Goal: Transaction & Acquisition: Purchase product/service

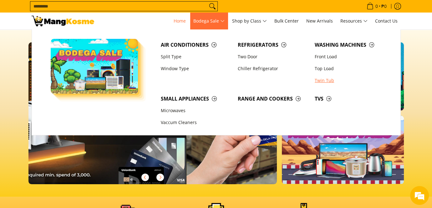
scroll to position [0, 498]
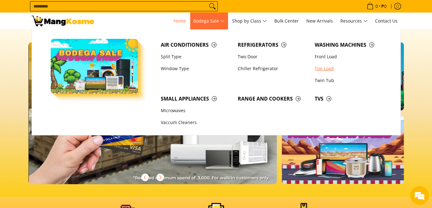
click at [326, 70] on link "Top Load" at bounding box center [350, 69] width 77 height 12
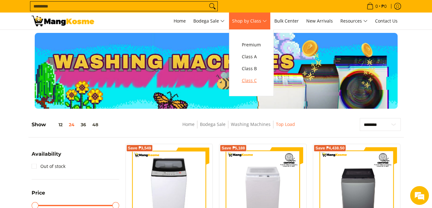
click at [256, 80] on span "Class C" at bounding box center [251, 81] width 19 height 8
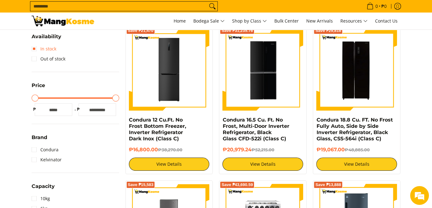
click at [41, 50] on link "In stock" at bounding box center [44, 49] width 25 height 10
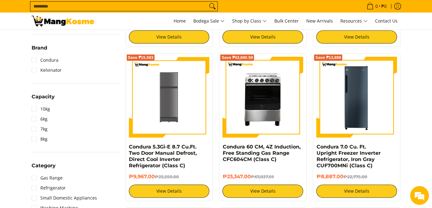
scroll to position [323, 0]
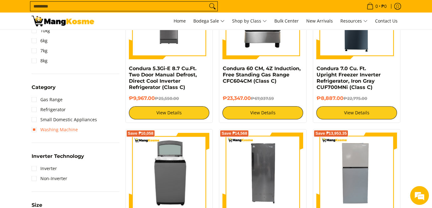
click at [69, 131] on link "Washing Machine" at bounding box center [55, 130] width 46 height 10
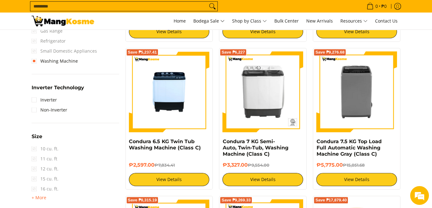
scroll to position [431, 0]
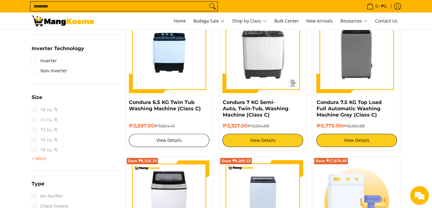
click at [160, 142] on link "View Details" at bounding box center [169, 140] width 81 height 13
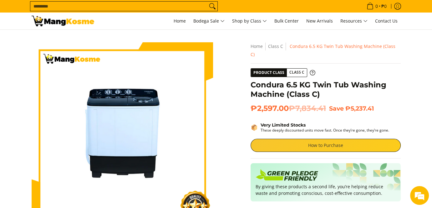
click at [308, 139] on link "How to Purchase" at bounding box center [326, 145] width 150 height 13
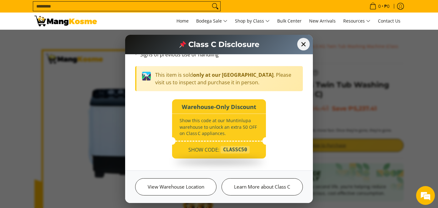
scroll to position [81, 0]
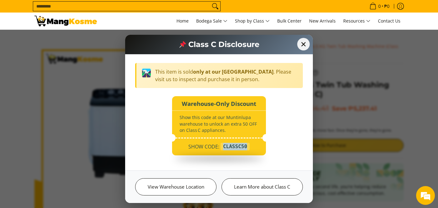
drag, startPoint x: 222, startPoint y: 145, endPoint x: 243, endPoint y: 145, distance: 21.0
click at [243, 145] on div "CLASSC50" at bounding box center [235, 147] width 29 height 8
copy div "CLASSC50"
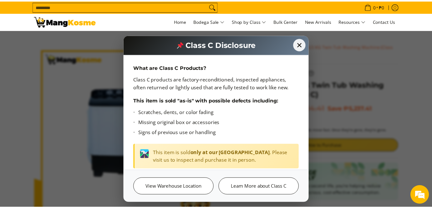
scroll to position [39, 0]
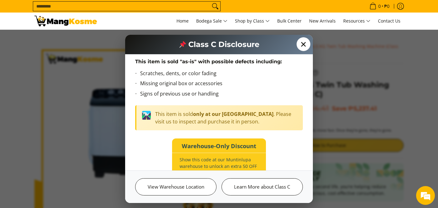
click at [300, 49] on span "✕" at bounding box center [304, 44] width 14 height 14
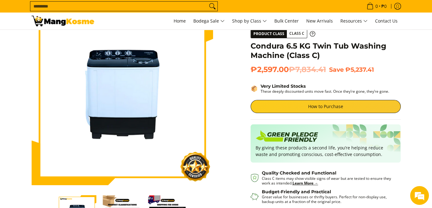
scroll to position [0, 0]
